Goal: Find specific page/section: Find specific page/section

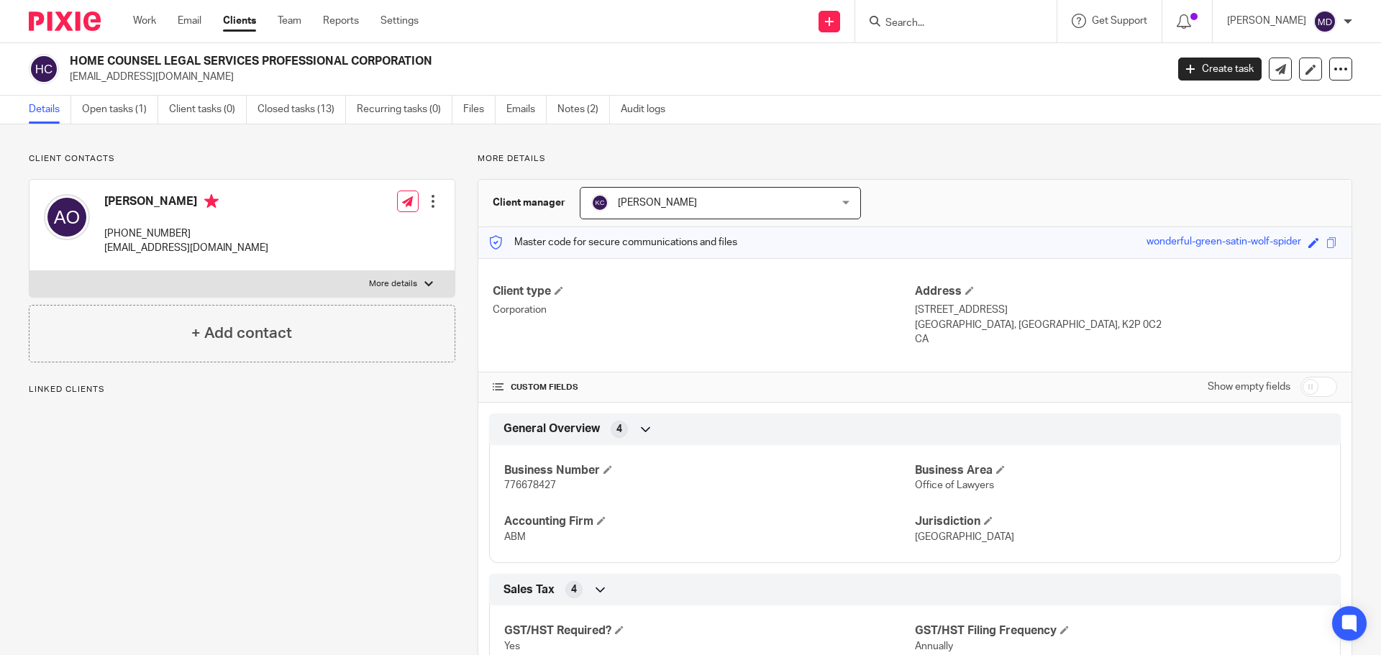
click at [918, 26] on input "Search" at bounding box center [948, 23] width 129 height 13
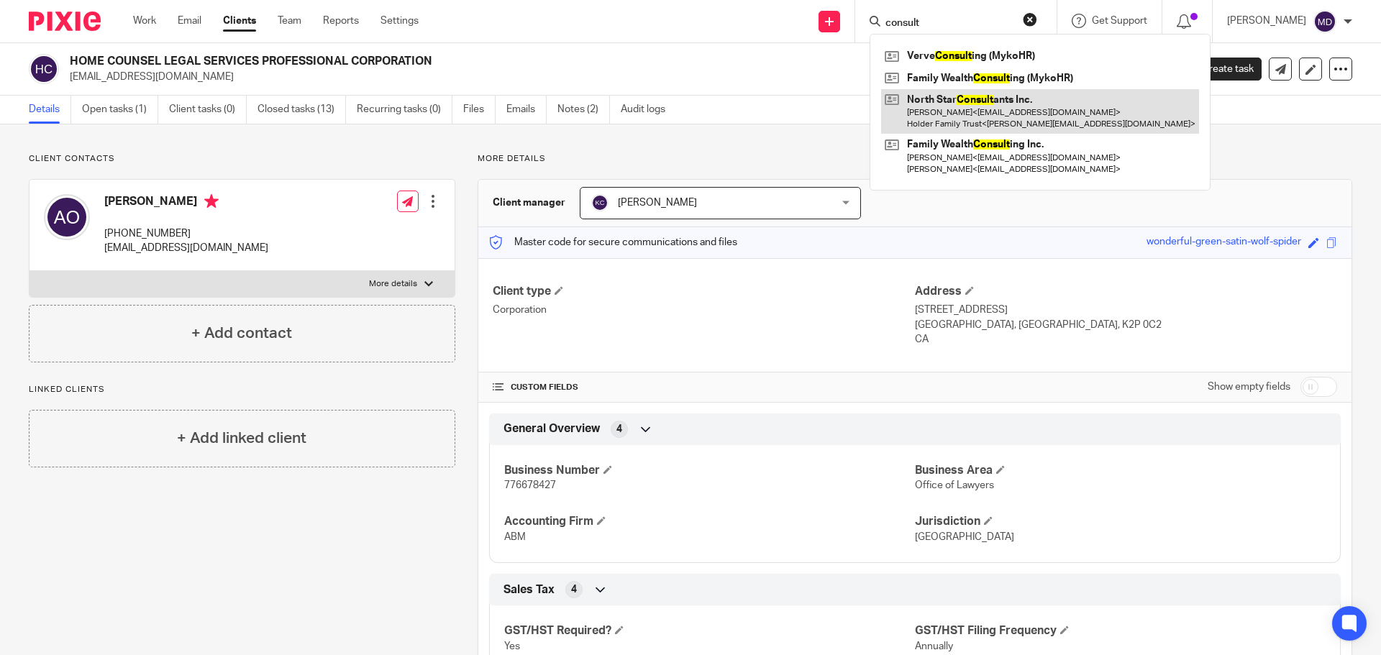
type input "consult"
click at [982, 106] on link at bounding box center [1040, 111] width 318 height 45
